Goal: Information Seeking & Learning: Learn about a topic

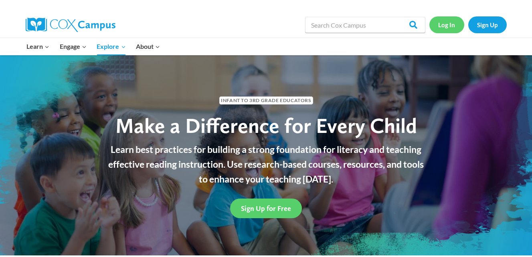
click at [445, 28] on link "Log In" at bounding box center [446, 24] width 35 height 16
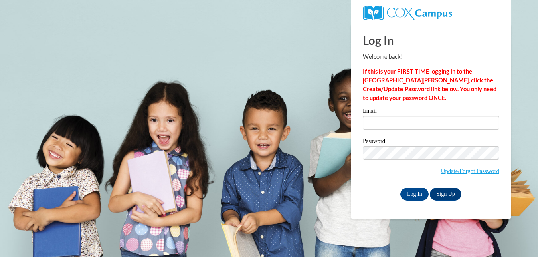
click at [394, 124] on input "Email" at bounding box center [431, 123] width 136 height 14
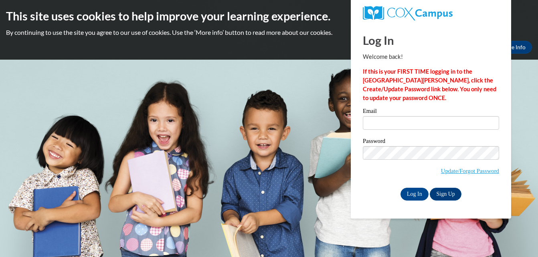
type input "argentinawhitmore85@gmail.com"
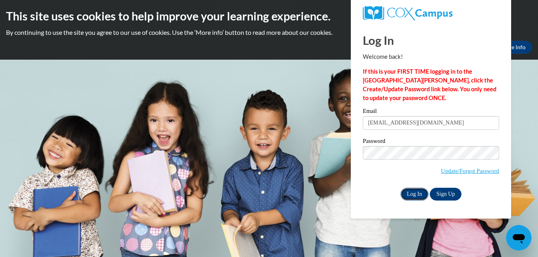
click at [412, 190] on input "Log In" at bounding box center [415, 194] width 28 height 13
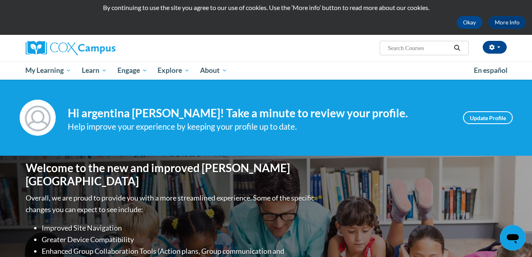
scroll to position [24, 0]
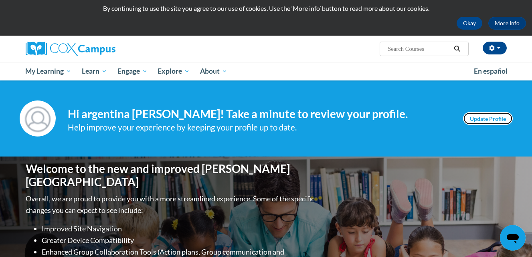
click at [480, 113] on link "Update Profile" at bounding box center [488, 118] width 50 height 13
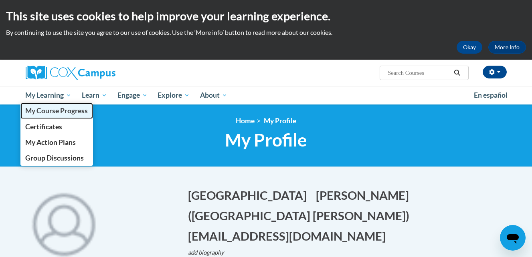
click at [67, 112] on span "My Course Progress" at bounding box center [56, 111] width 63 height 8
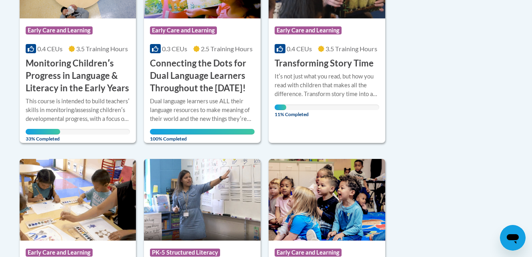
scroll to position [268, 0]
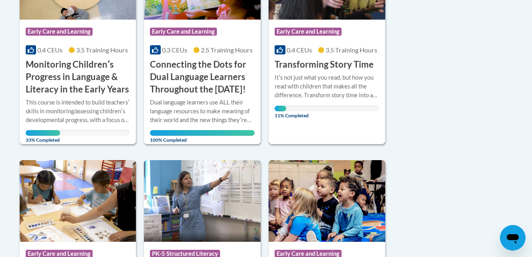
click at [292, 95] on div "Itʹs not just what you read, but how you read with children that makes all the …" at bounding box center [327, 86] width 105 height 26
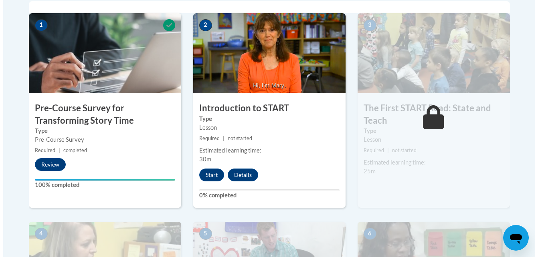
scroll to position [269, 0]
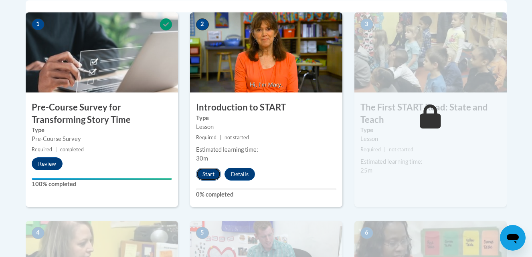
click at [210, 173] on button "Start" at bounding box center [208, 174] width 25 height 13
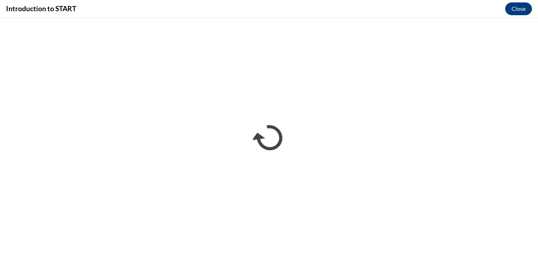
scroll to position [0, 0]
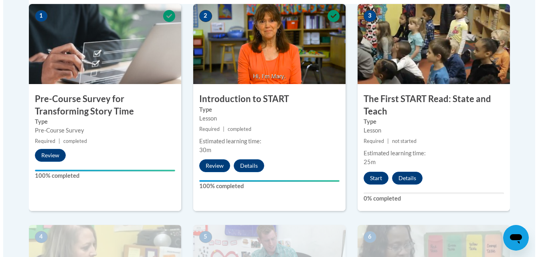
scroll to position [280, 0]
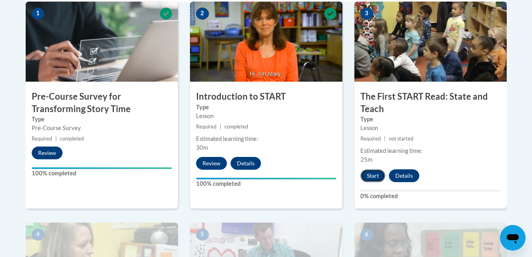
click at [370, 174] on button "Start" at bounding box center [372, 176] width 25 height 13
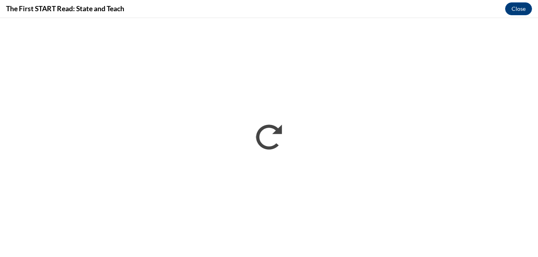
scroll to position [0, 0]
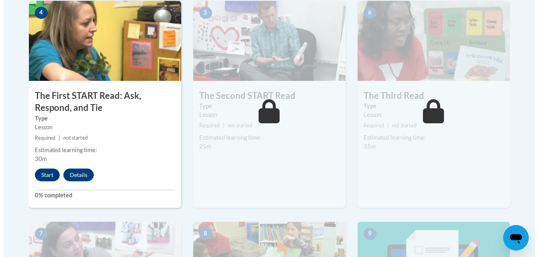
scroll to position [503, 0]
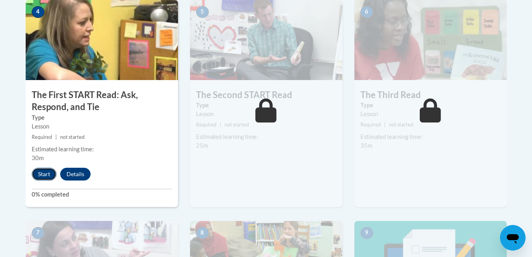
click at [45, 171] on button "Start" at bounding box center [44, 174] width 25 height 13
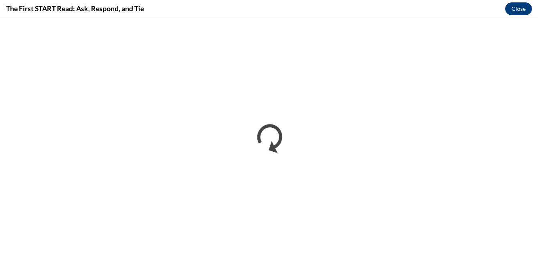
scroll to position [0, 0]
